Goal: Task Accomplishment & Management: Manage account settings

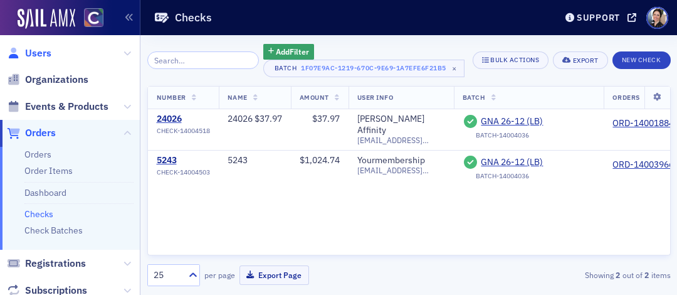
drag, startPoint x: 33, startPoint y: 53, endPoint x: 44, endPoint y: 53, distance: 10.7
click at [33, 52] on span "Users" at bounding box center [38, 53] width 26 height 14
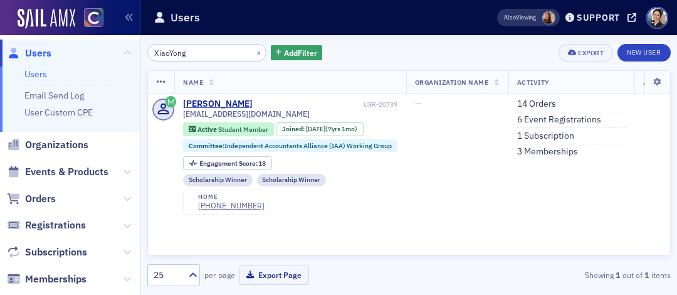
type input "XiaoYong"
click at [547, 136] on link "1 Subscription" at bounding box center [545, 135] width 57 height 11
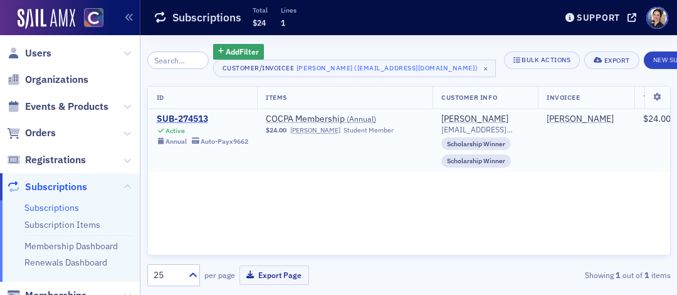
click at [180, 116] on div "SUB-274513" at bounding box center [203, 118] width 92 height 11
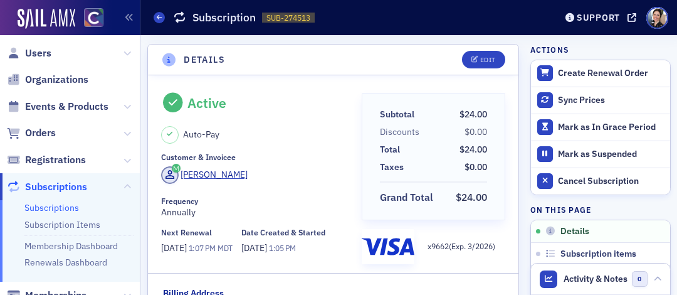
scroll to position [12, 0]
